Goal: Register for event/course

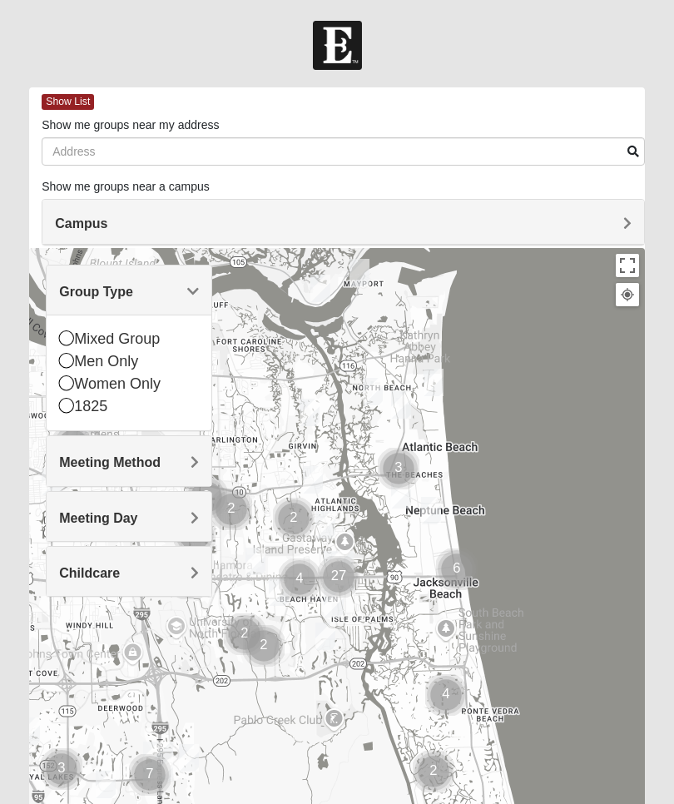
click at [133, 289] on span "Group Type" at bounding box center [96, 292] width 74 height 14
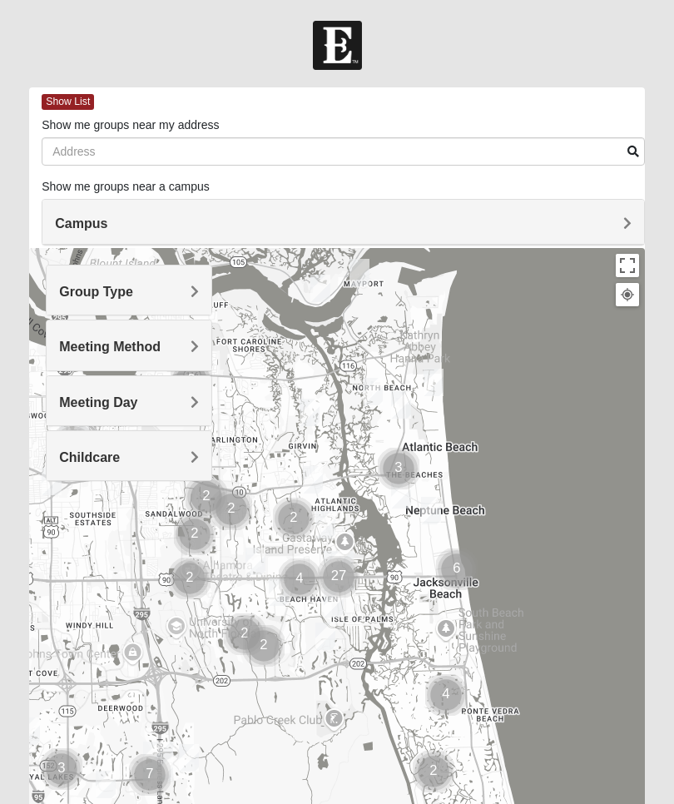
click at [180, 348] on h4 "Meeting Method" at bounding box center [129, 347] width 140 height 16
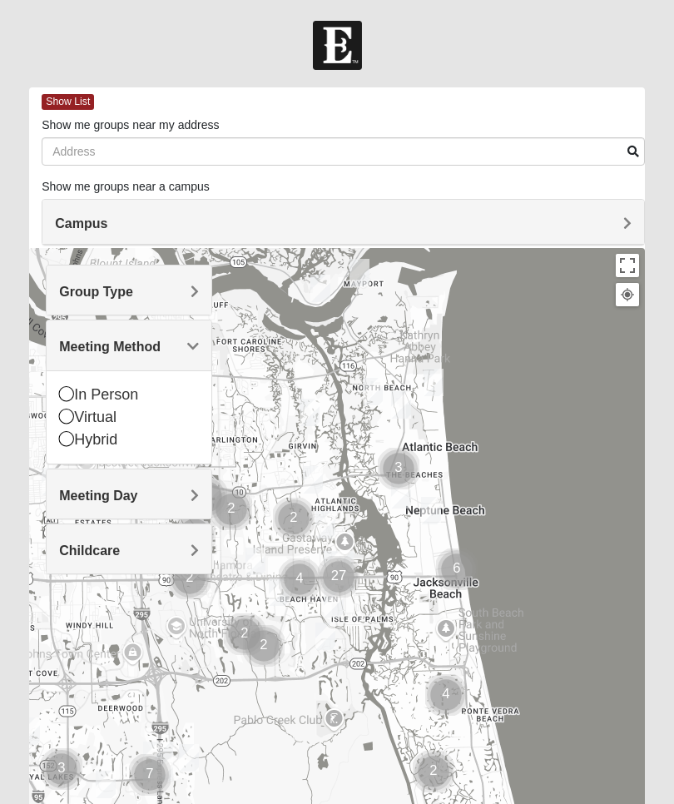
click at [182, 340] on h4 "Meeting Method" at bounding box center [129, 347] width 140 height 16
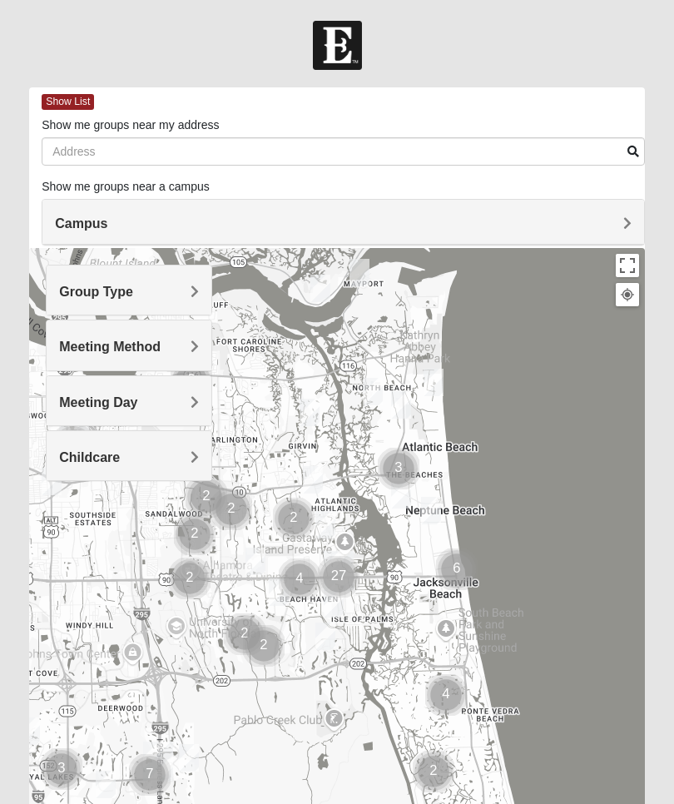
click at [184, 399] on h4 "Meeting Day" at bounding box center [129, 402] width 140 height 16
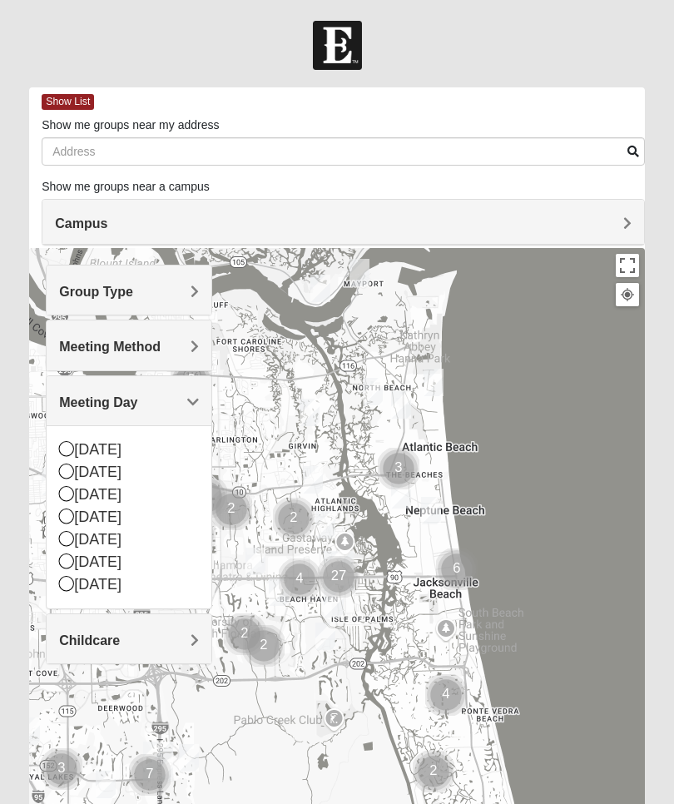
click at [190, 393] on div "Meeting Day" at bounding box center [129, 400] width 165 height 49
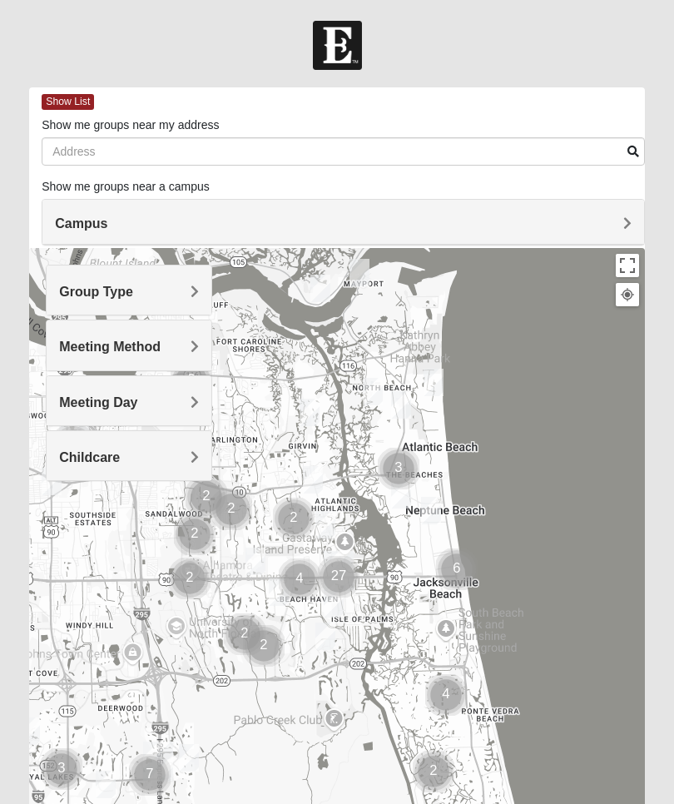
click at [178, 454] on h4 "Childcare" at bounding box center [129, 457] width 140 height 16
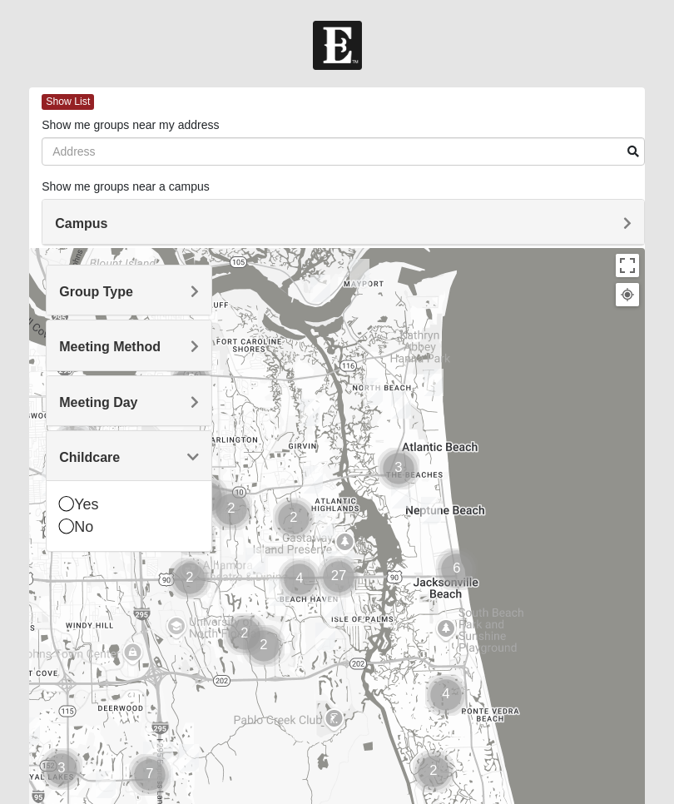
click at [67, 503] on icon at bounding box center [66, 503] width 15 height 15
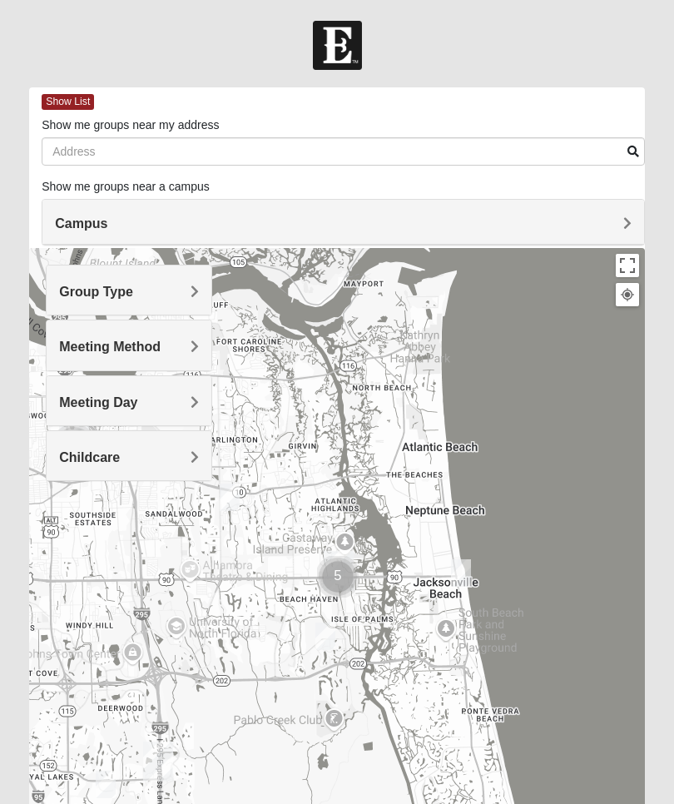
click at [171, 449] on h4 "Childcare" at bounding box center [129, 457] width 140 height 16
click at [66, 519] on icon at bounding box center [66, 517] width 15 height 15
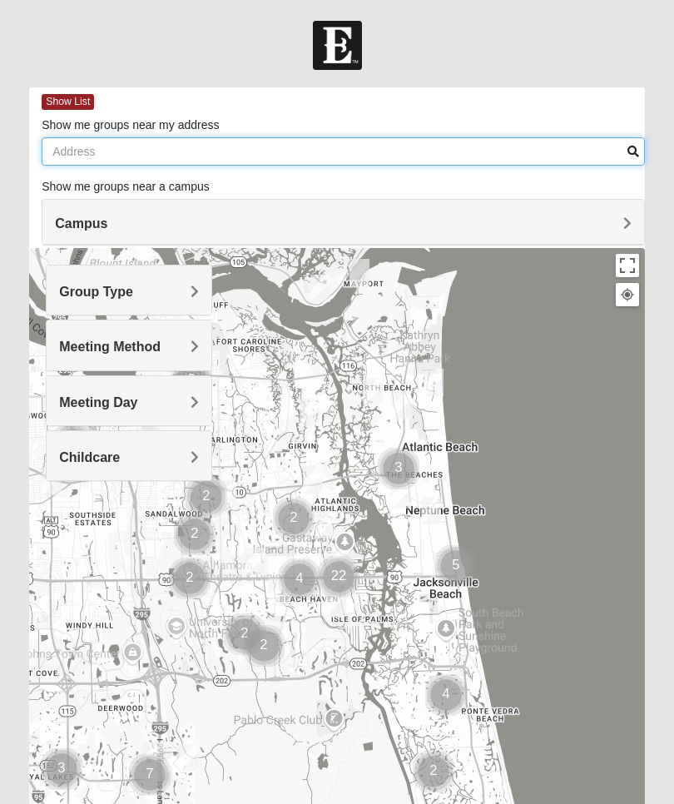
click at [72, 150] on input "Show me groups near my address" at bounding box center [343, 151] width 603 height 28
click at [62, 142] on input "Show me groups near my address" at bounding box center [343, 151] width 603 height 28
click at [86, 149] on input "Show me groups near my address" at bounding box center [343, 151] width 603 height 28
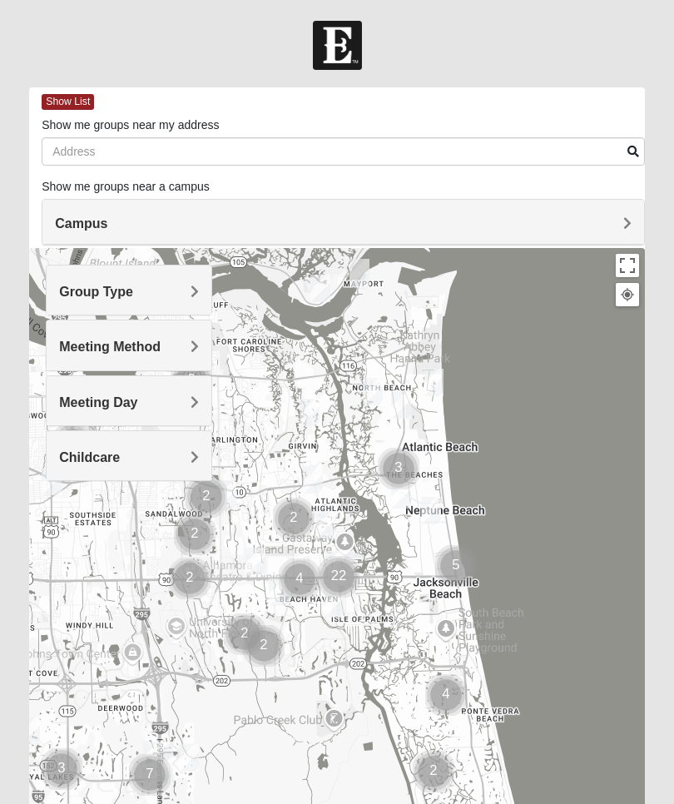
click at [133, 295] on span "Group Type" at bounding box center [96, 292] width 74 height 14
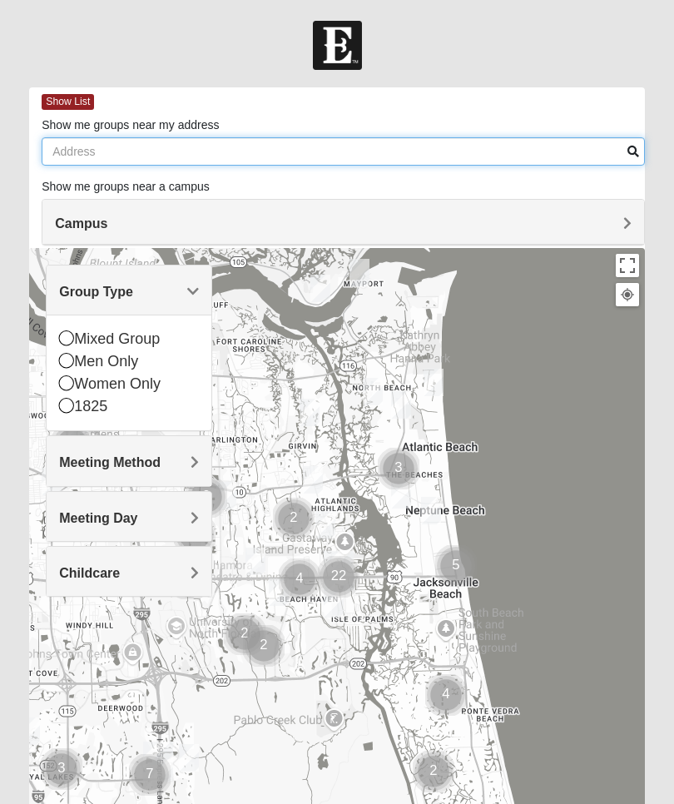
click at [176, 157] on input "Show me groups near my address" at bounding box center [343, 151] width 603 height 28
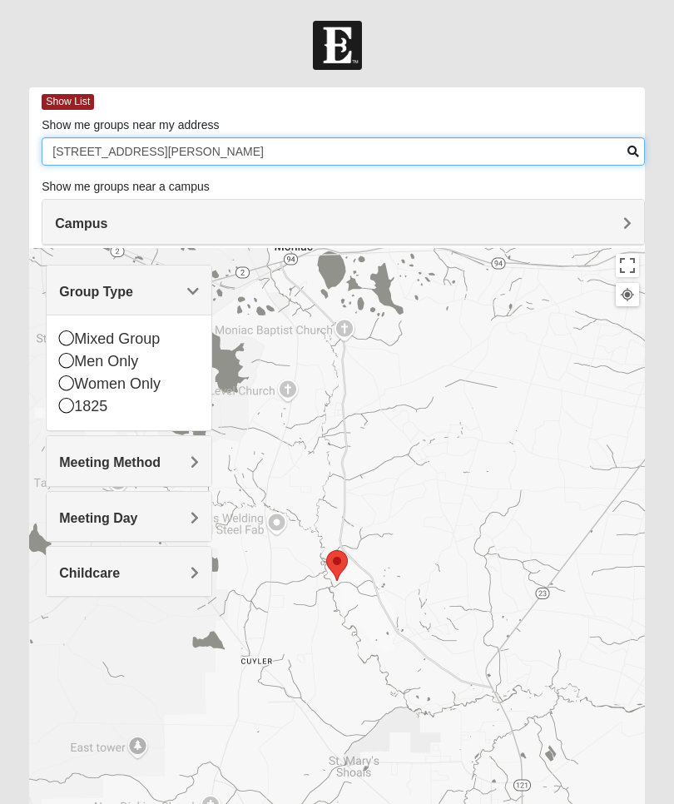
type input "[STREET_ADDRESS][PERSON_NAME]"
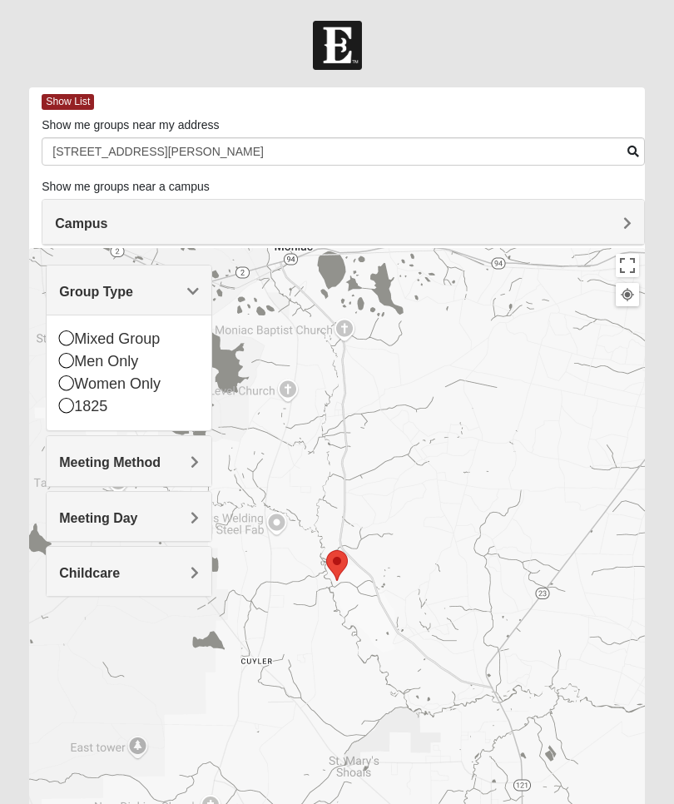
click at [67, 341] on icon at bounding box center [66, 337] width 15 height 15
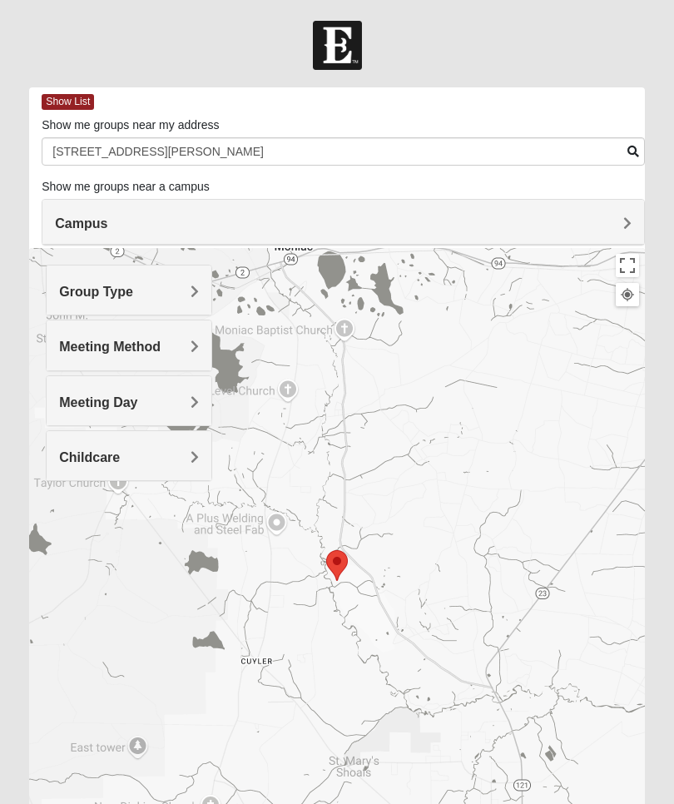
click at [161, 345] on span "Meeting Method" at bounding box center [110, 347] width 102 height 14
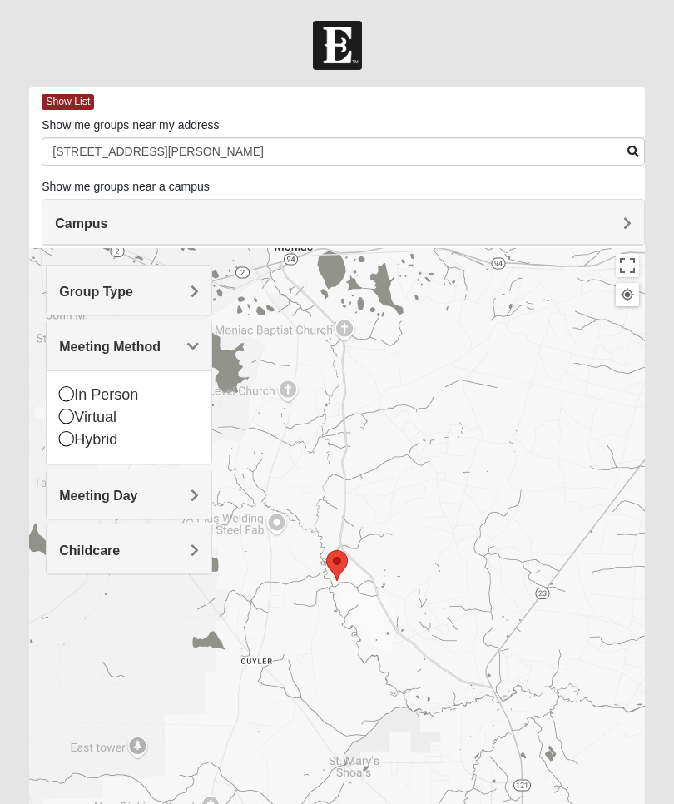
click at [66, 386] on icon at bounding box center [66, 393] width 15 height 15
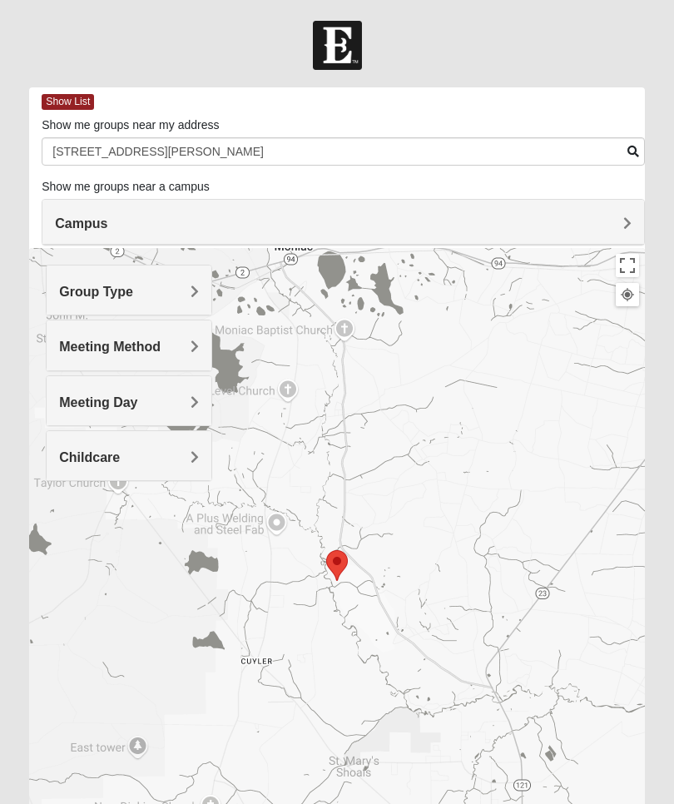
click at [137, 404] on span "Meeting Day" at bounding box center [98, 402] width 78 height 14
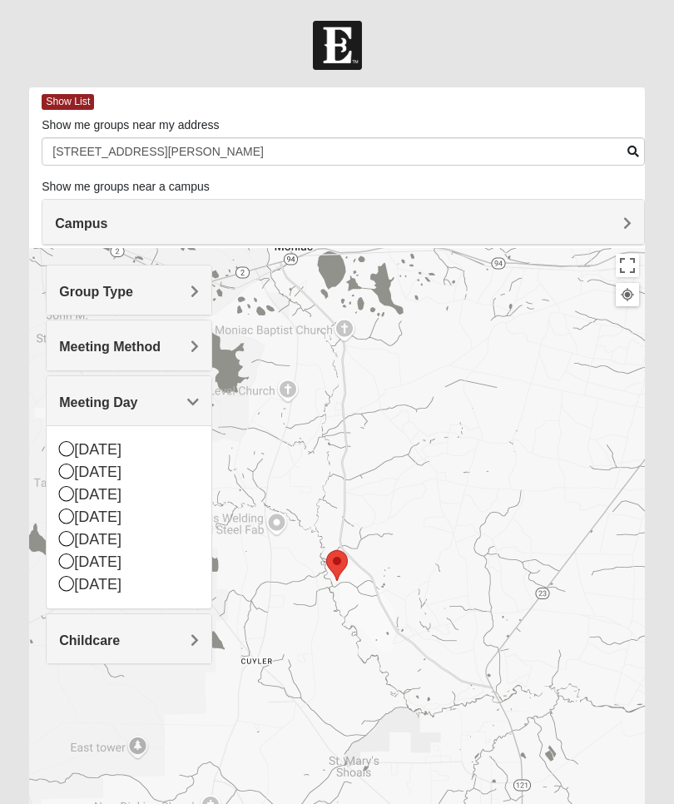
click at [137, 403] on span "Meeting Day" at bounding box center [98, 402] width 78 height 14
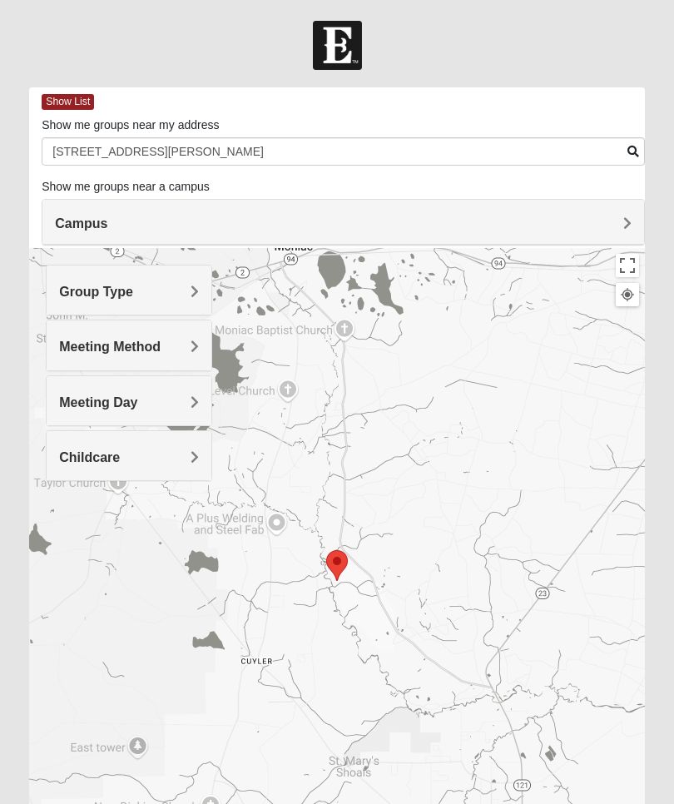
click at [621, 222] on h4 "Campus" at bounding box center [343, 224] width 577 height 16
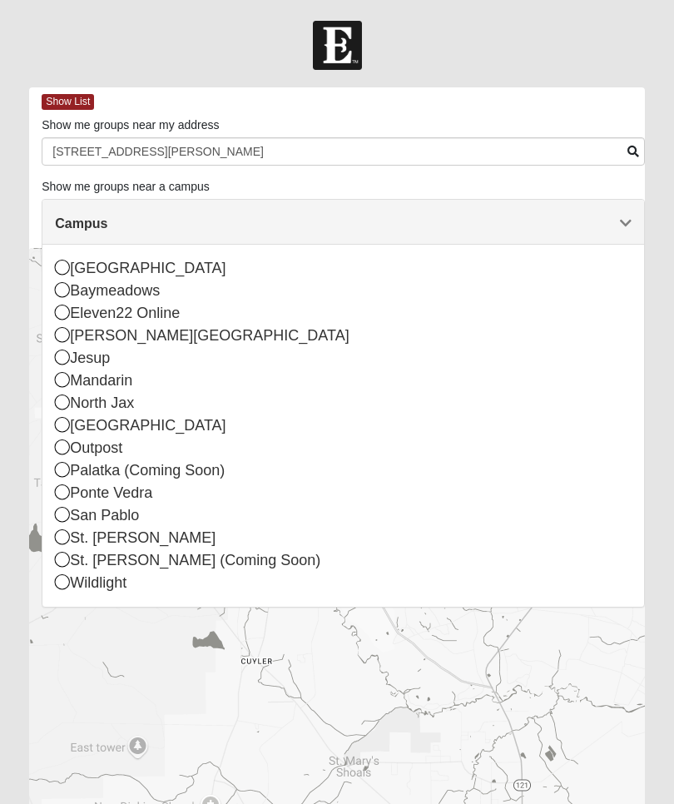
click at [452, 677] on div at bounding box center [337, 581] width 616 height 666
click at [369, 673] on div at bounding box center [337, 581] width 616 height 666
click at [107, 218] on span "Campus" at bounding box center [81, 223] width 52 height 14
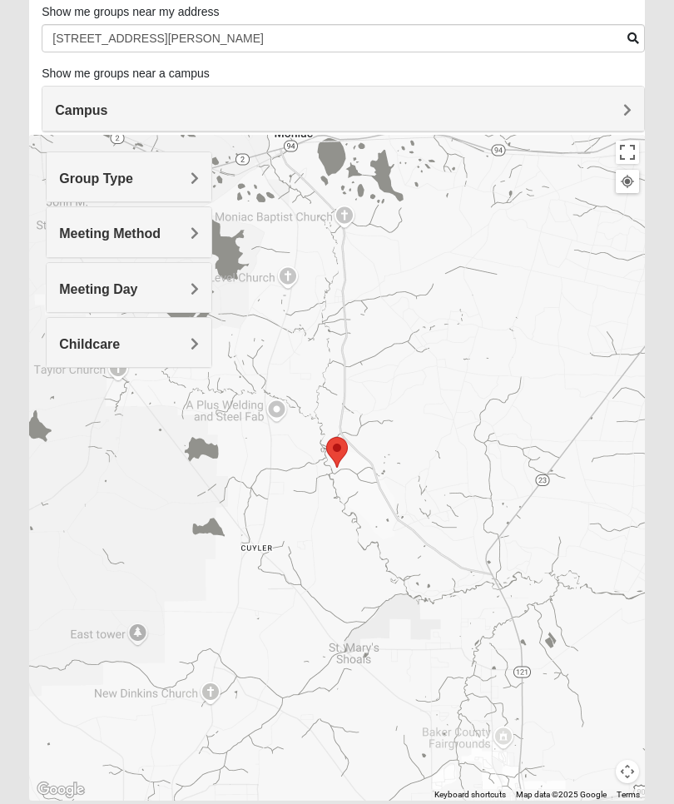
scroll to position [115, 0]
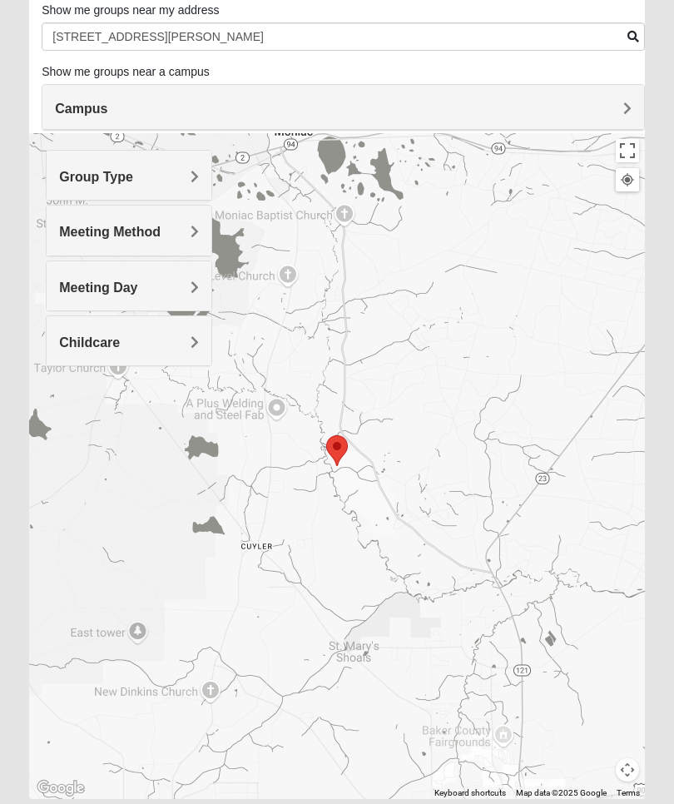
click at [346, 469] on img "Selected Address" at bounding box center [337, 451] width 35 height 44
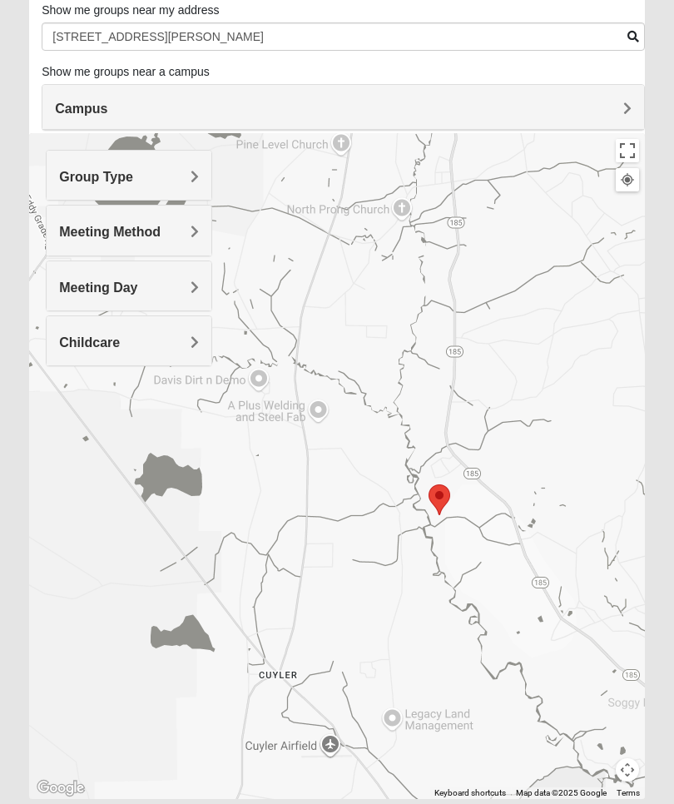
click at [198, 186] on div "Group Type" at bounding box center [129, 175] width 165 height 49
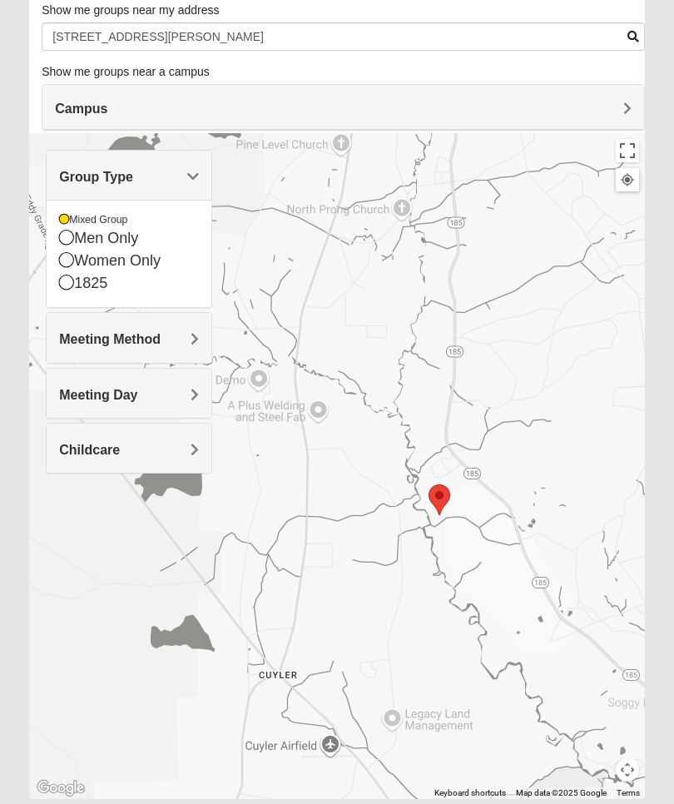
click at [175, 344] on h4 "Meeting Method" at bounding box center [129, 339] width 140 height 16
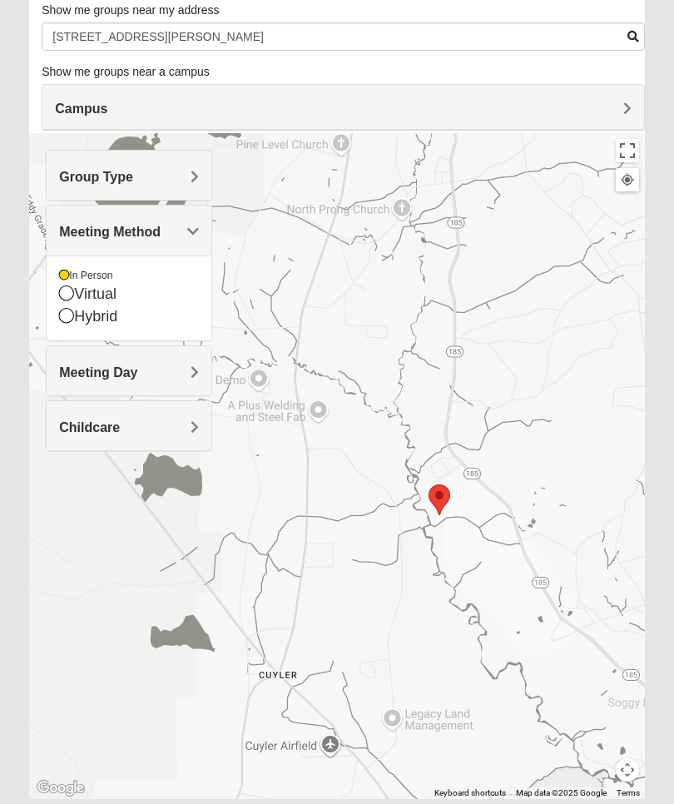
click at [76, 294] on div "Virtual" at bounding box center [129, 294] width 140 height 22
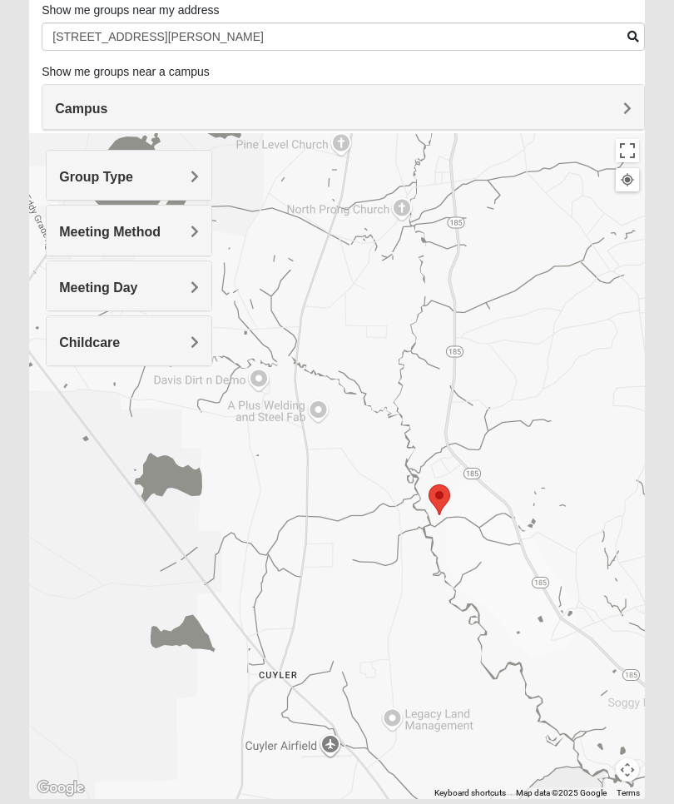
click at [177, 292] on h4 "Meeting Day" at bounding box center [129, 288] width 140 height 16
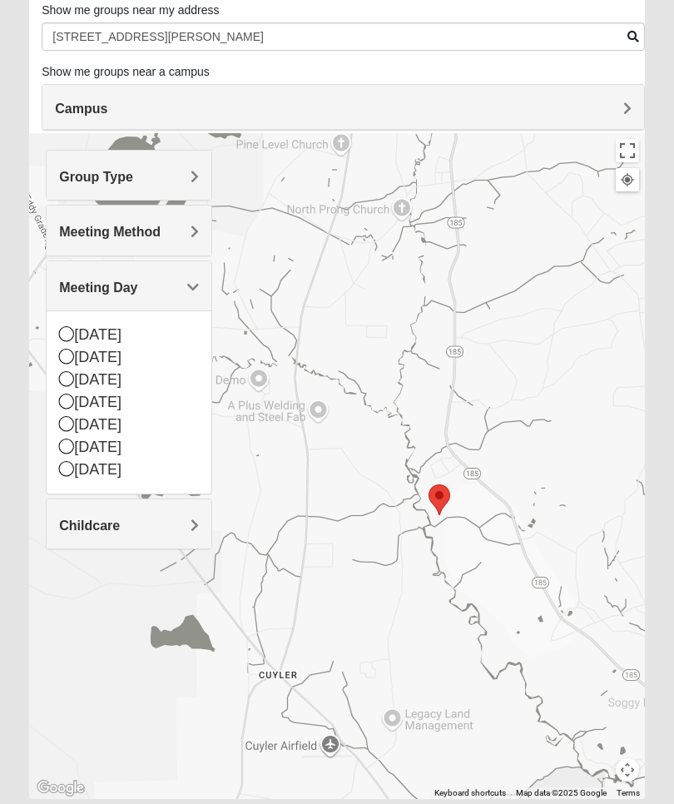
click at [192, 296] on div "Meeting Day" at bounding box center [129, 285] width 165 height 49
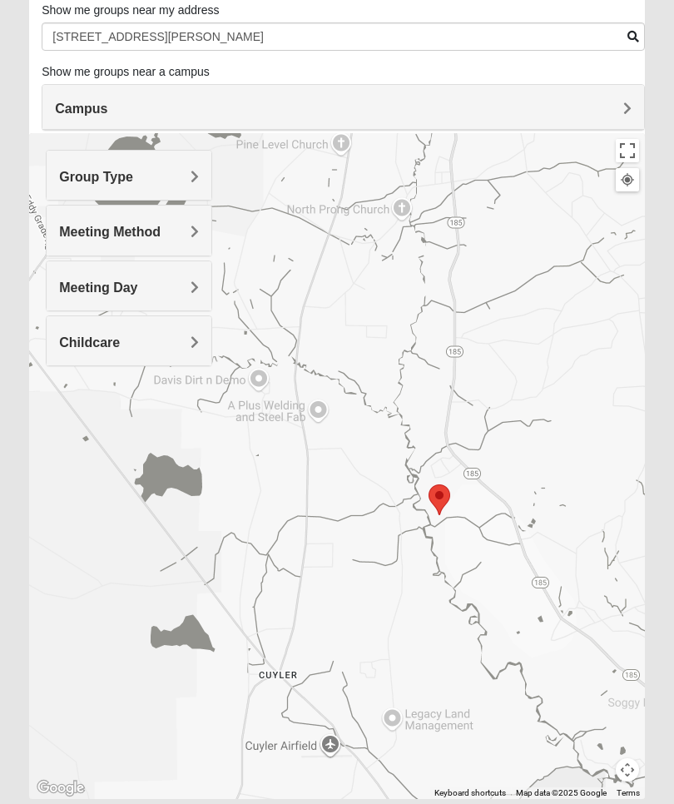
click at [120, 345] on span "Childcare" at bounding box center [89, 342] width 61 height 14
click at [120, 349] on span "Childcare" at bounding box center [89, 342] width 61 height 14
click at [186, 170] on h4 "Group Type" at bounding box center [129, 177] width 140 height 16
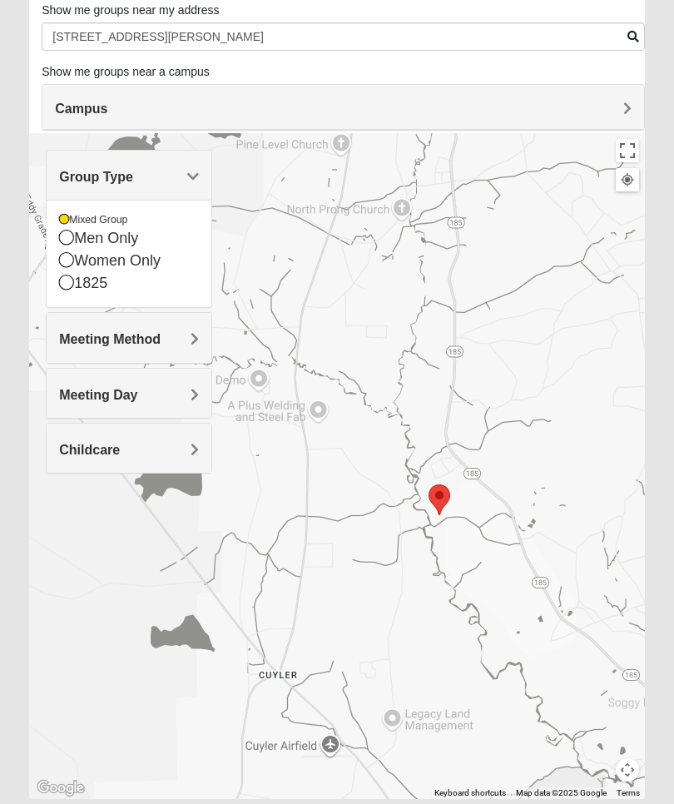
click at [68, 225] on icon at bounding box center [64, 220] width 10 height 10
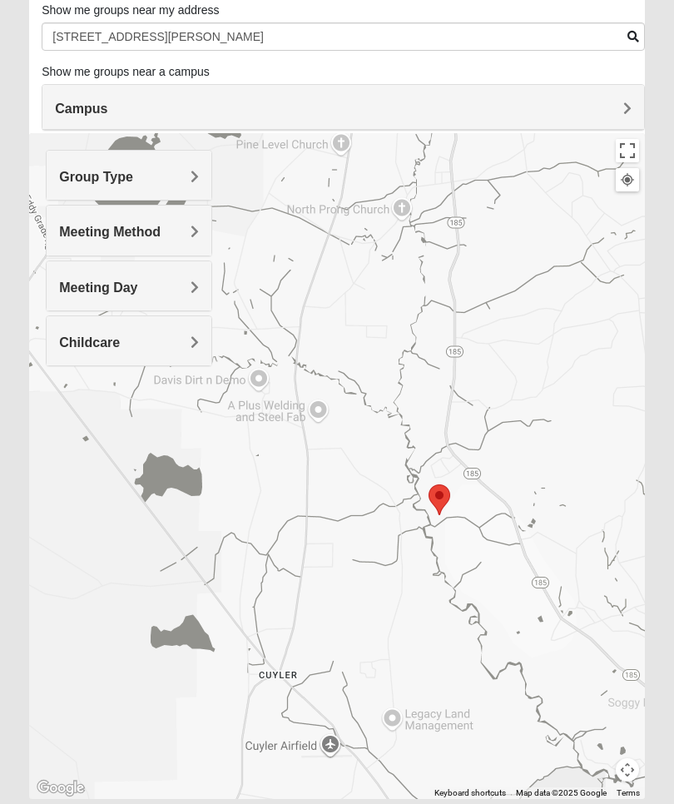
click at [182, 173] on h4 "Group Type" at bounding box center [129, 177] width 140 height 16
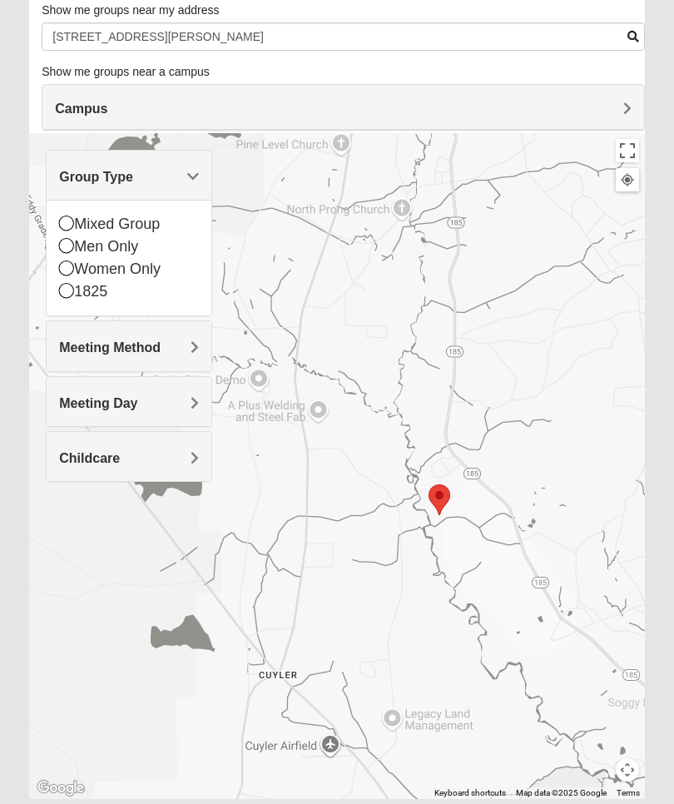
click at [190, 454] on h4 "Childcare" at bounding box center [129, 458] width 140 height 16
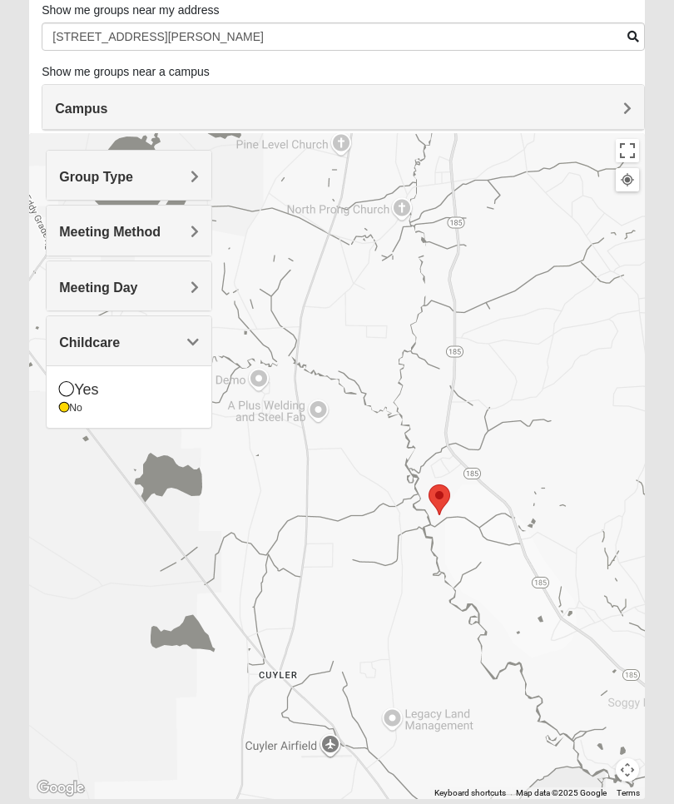
click at [67, 408] on icon at bounding box center [64, 408] width 10 height 10
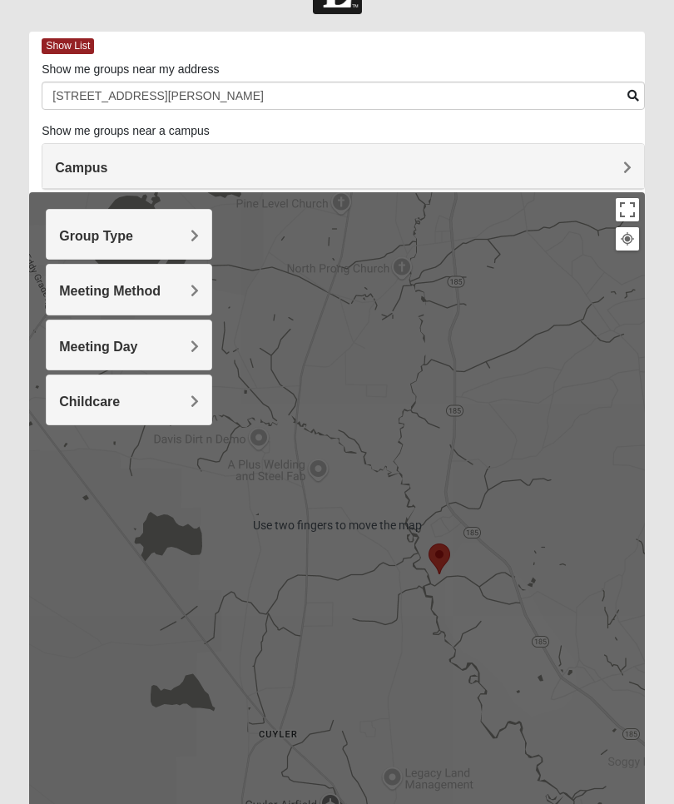
scroll to position [56, 0]
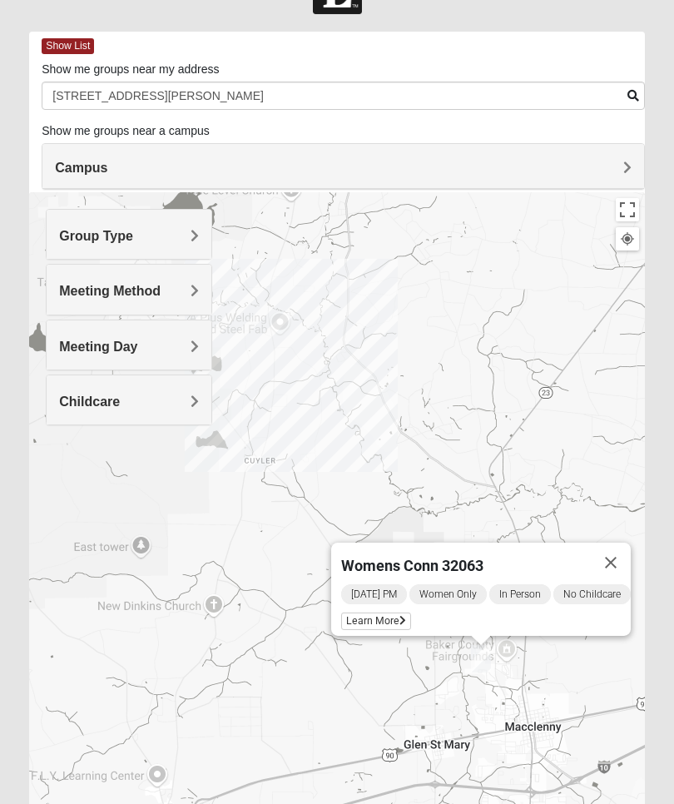
click at [386, 614] on span "Learn More" at bounding box center [376, 620] width 70 height 17
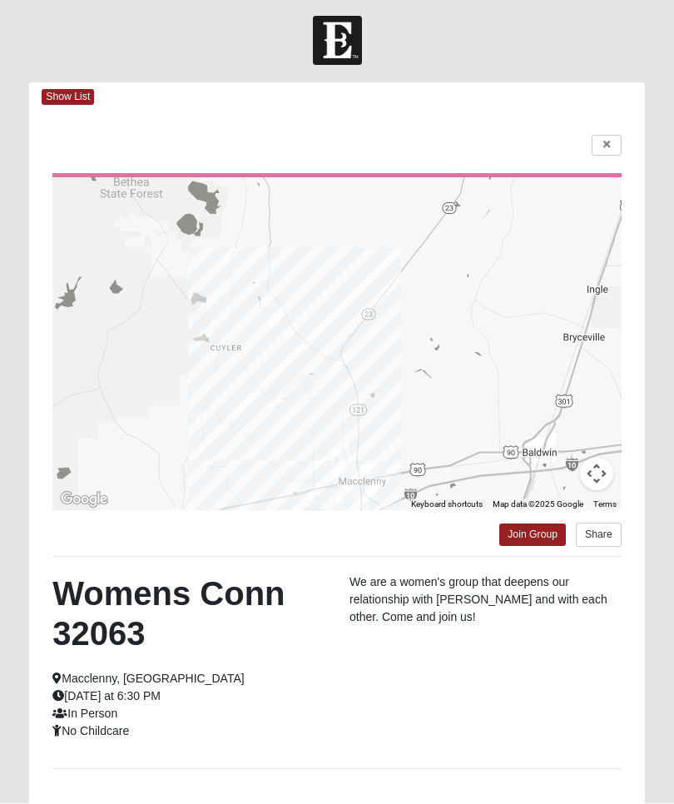
scroll to position [5, 0]
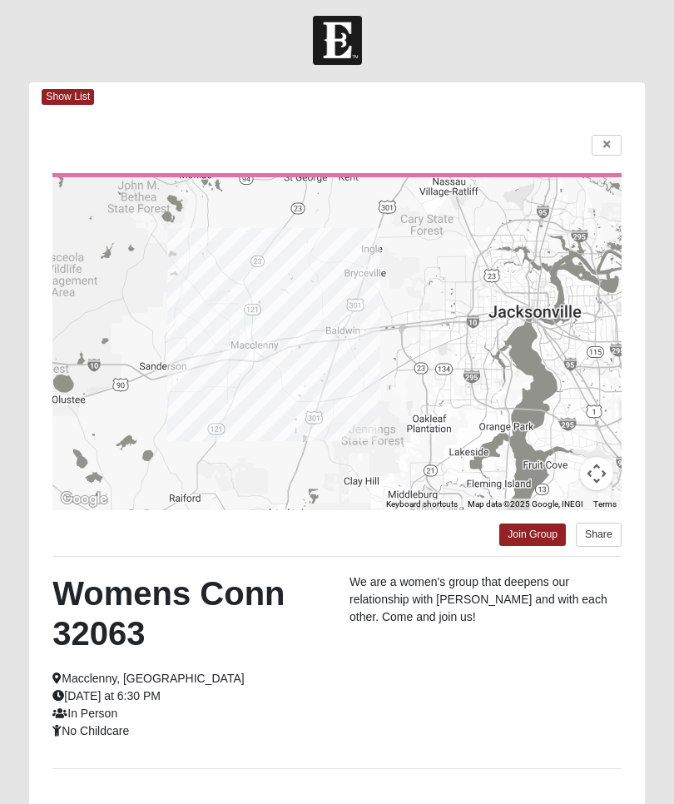
click at [534, 534] on link "Join Group" at bounding box center [532, 534] width 67 height 22
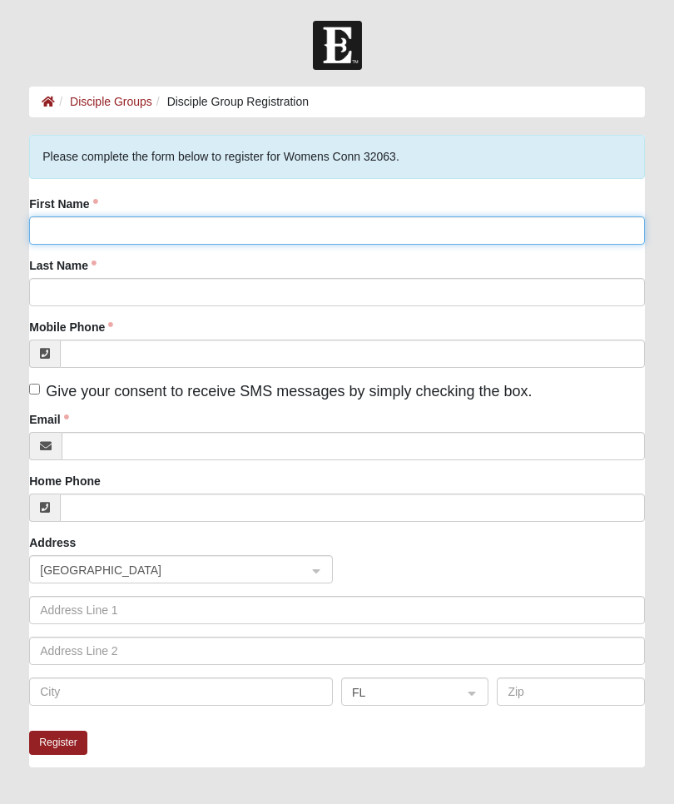
click at [83, 225] on input "First Name" at bounding box center [337, 230] width 616 height 28
type input "[PERSON_NAME]"
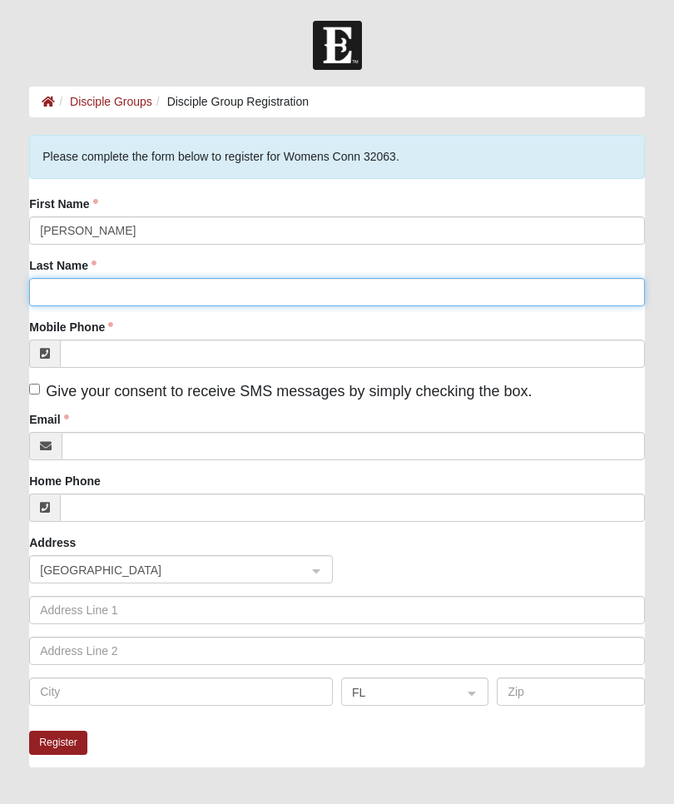
click at [54, 289] on input "Last Name" at bounding box center [337, 292] width 616 height 28
type input "Kurth"
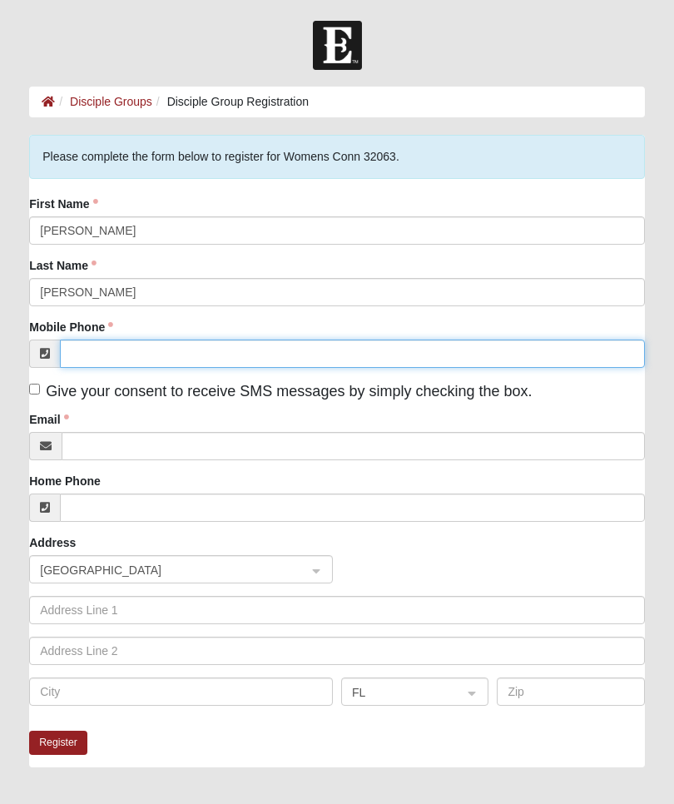
click at [111, 350] on input "Mobile Phone" at bounding box center [352, 354] width 585 height 28
type input "(954) 609-7793"
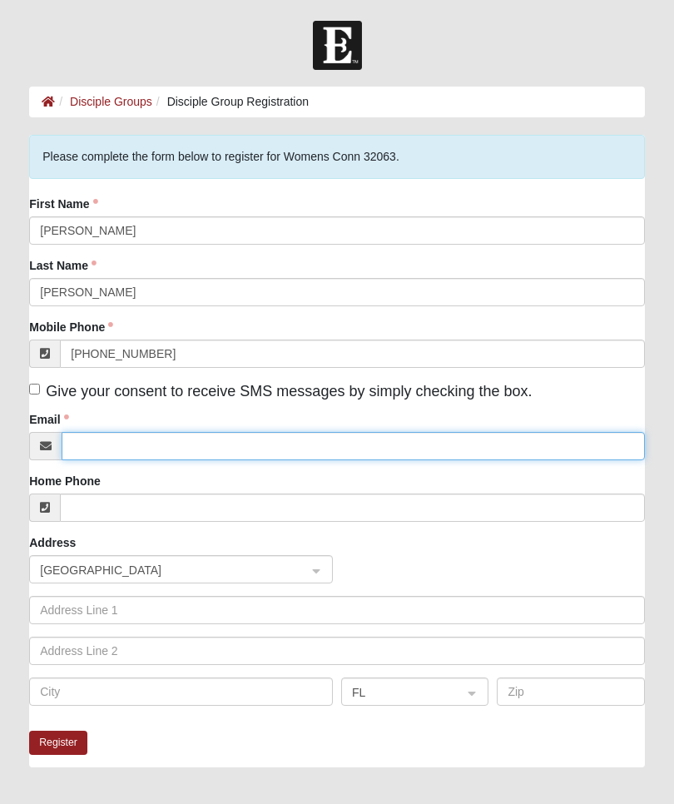
click at [103, 448] on input "Email" at bounding box center [353, 446] width 583 height 28
type input "nobleandsharon@gmail.com"
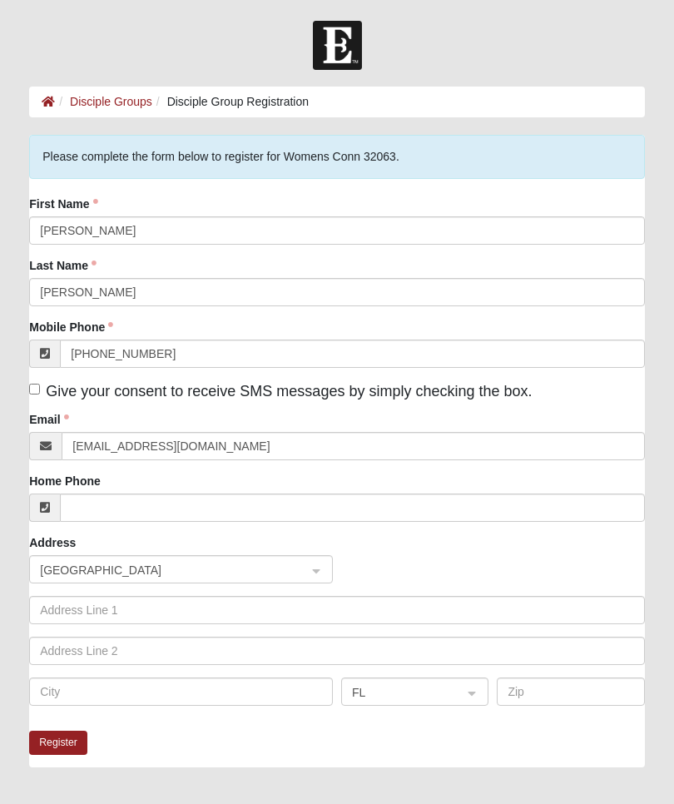
click at [40, 392] on input "Give your consent to receive SMS messages by simply checking the box." at bounding box center [34, 389] width 11 height 11
checkbox input "true"
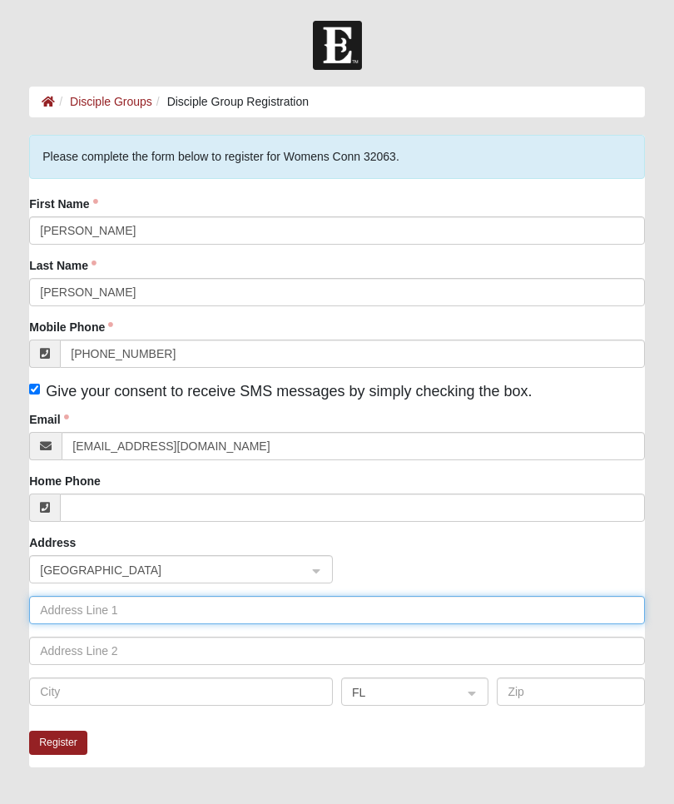
click at [102, 607] on input "text" at bounding box center [337, 610] width 616 height 28
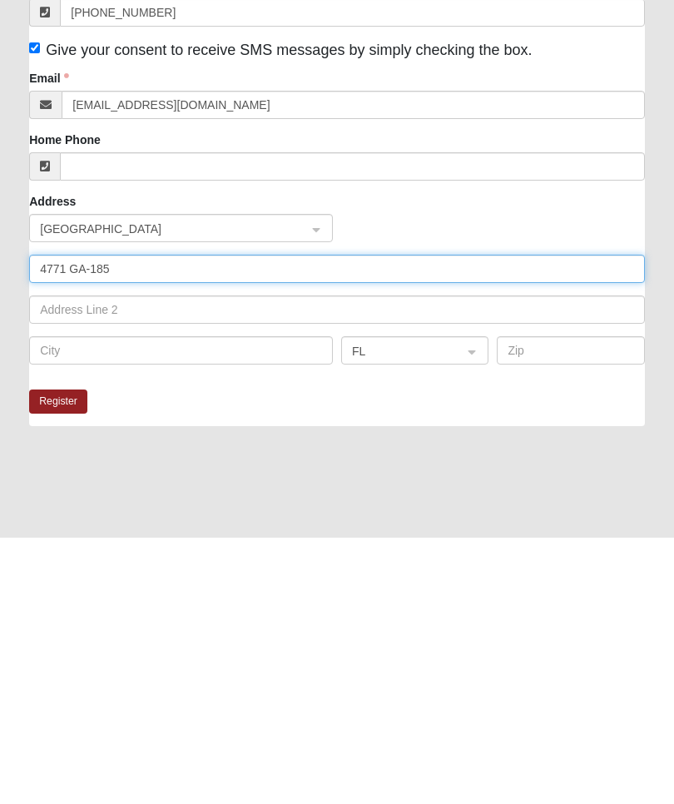
type input "4771 GA-185"
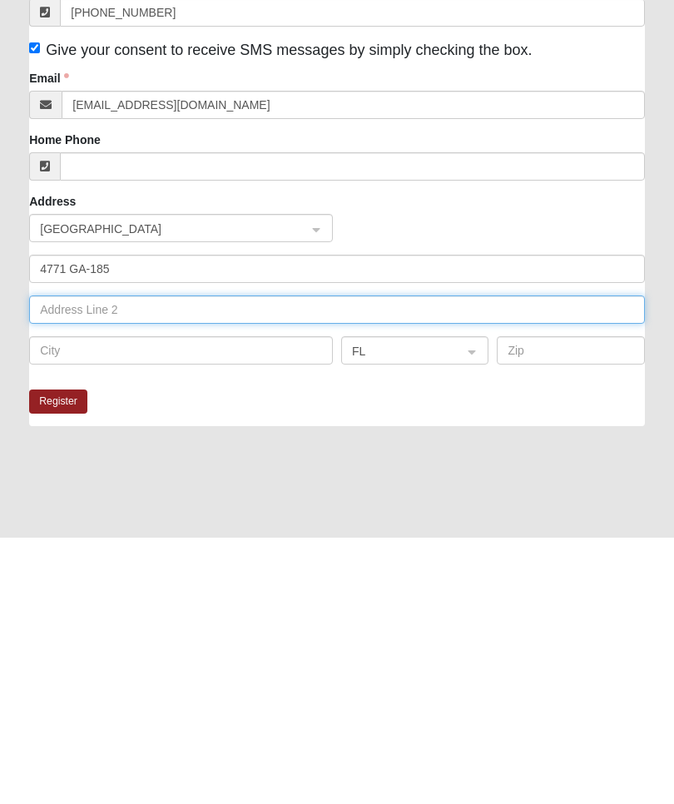
click at [130, 562] on input "text" at bounding box center [337, 576] width 616 height 28
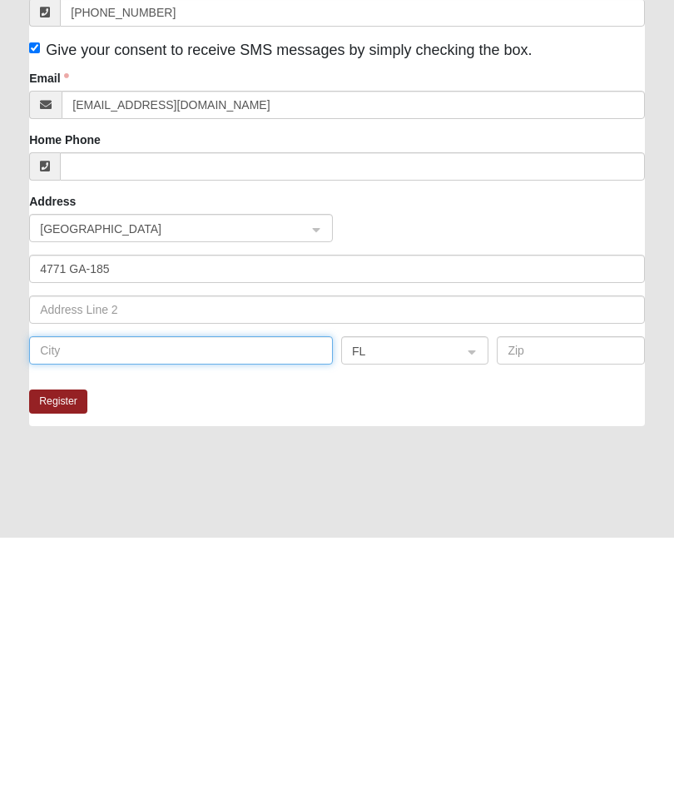
click at [99, 602] on input "text" at bounding box center [181, 616] width 304 height 28
click at [477, 603] on div at bounding box center [415, 617] width 146 height 28
type input "Saint George"
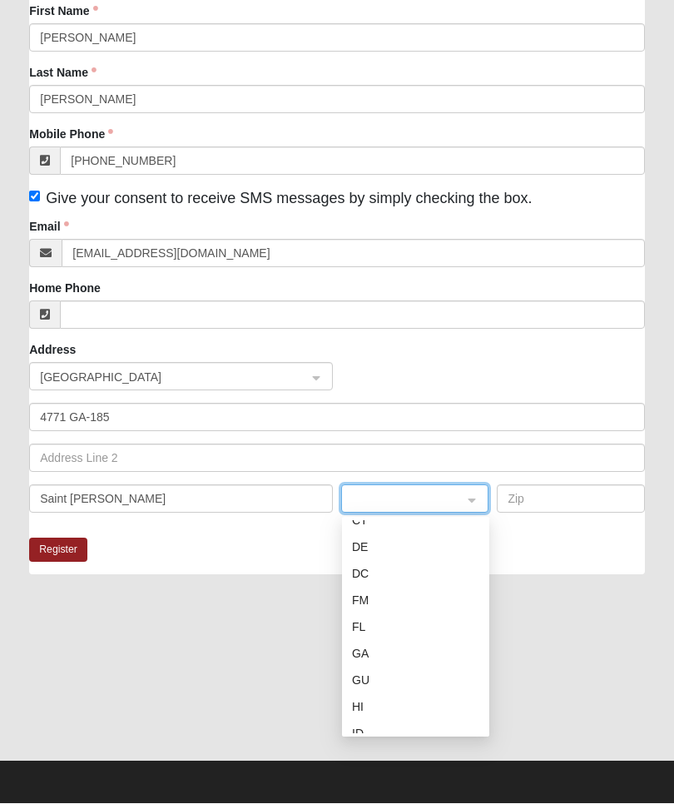
scroll to position [199, 0]
click at [366, 648] on div "GA" at bounding box center [415, 655] width 127 height 18
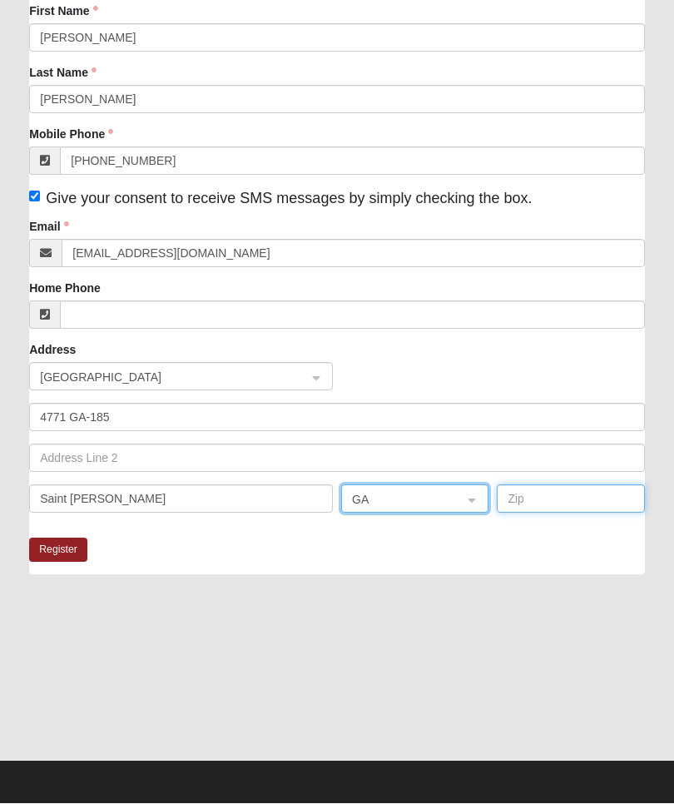
click at [527, 499] on input "text" at bounding box center [570, 499] width 147 height 28
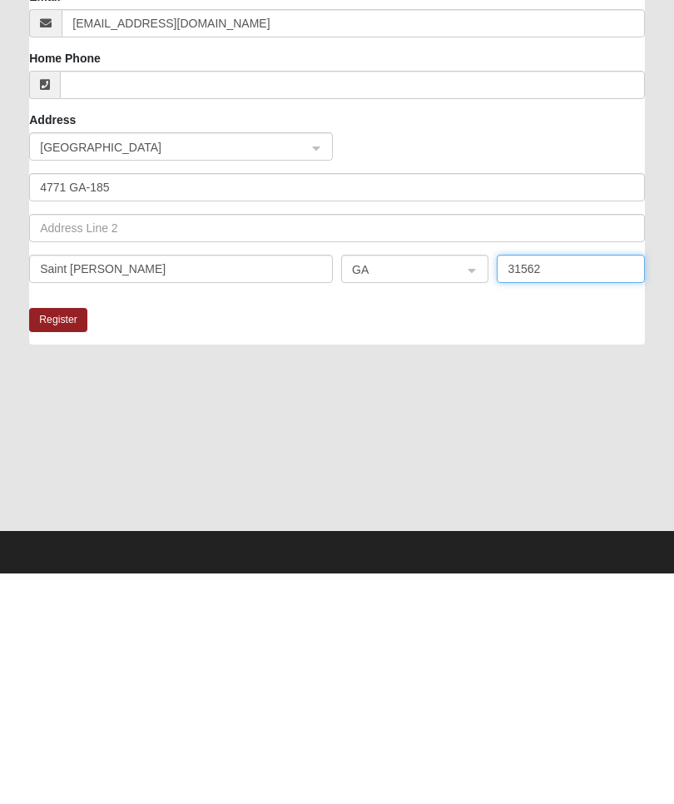
type input "31562"
click at [52, 538] on button "Register" at bounding box center [58, 550] width 58 height 24
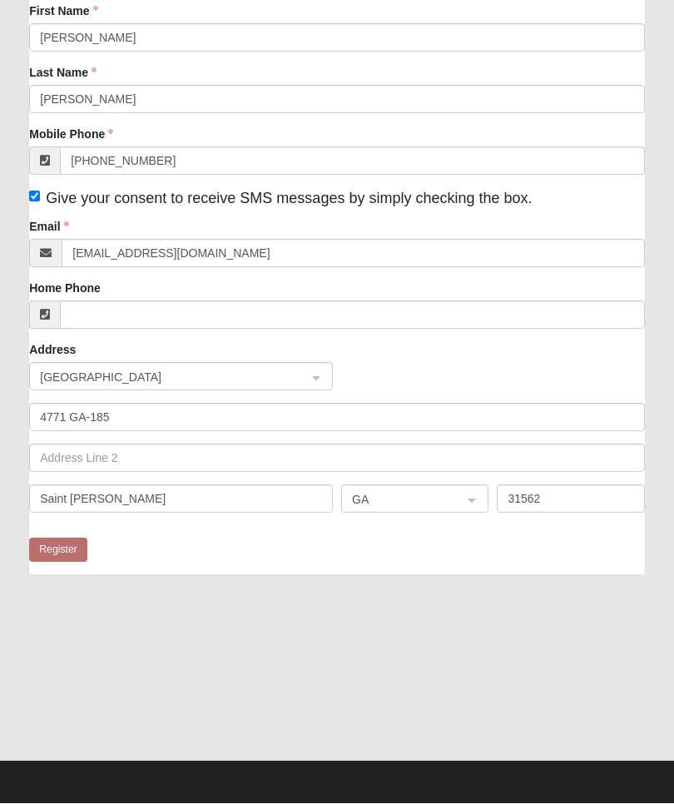
scroll to position [0, 0]
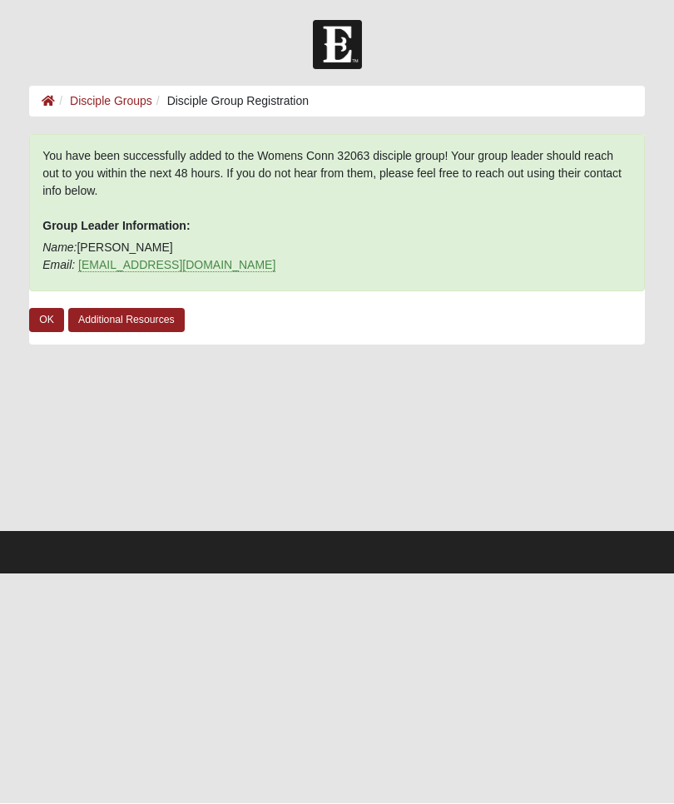
click at [47, 314] on link "OK" at bounding box center [46, 321] width 35 height 24
